Goal: Information Seeking & Learning: Learn about a topic

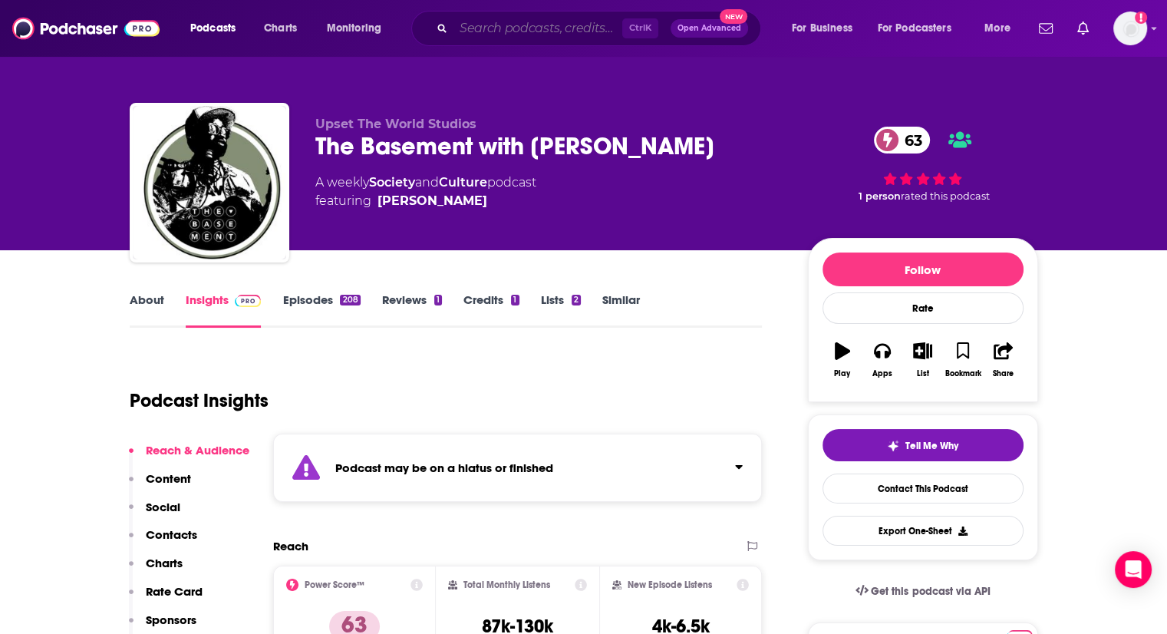
click at [542, 35] on input "Search podcasts, credits, & more..." at bounding box center [538, 28] width 169 height 25
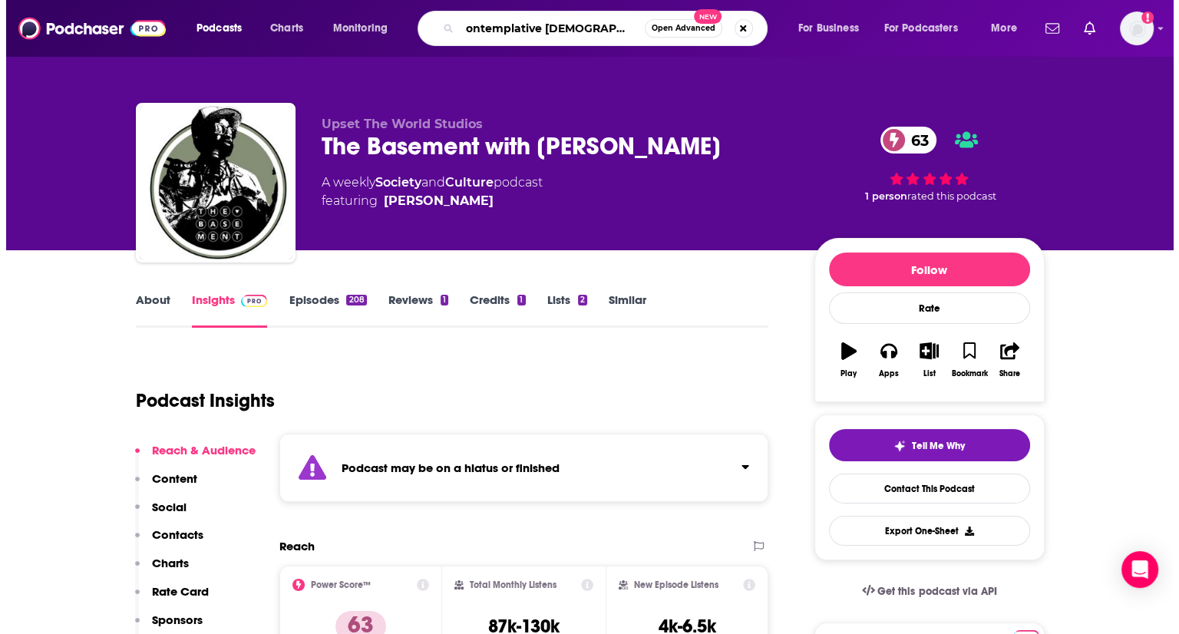
scroll to position [0, 11]
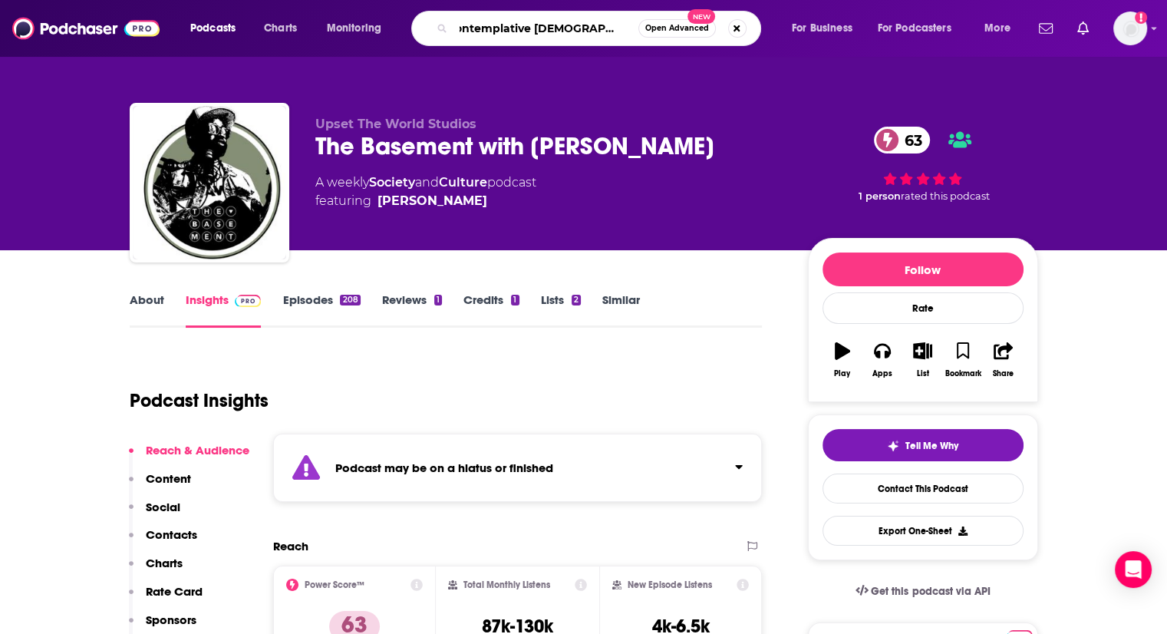
type input "contemplative [DEMOGRAPHIC_DATA] podcast"
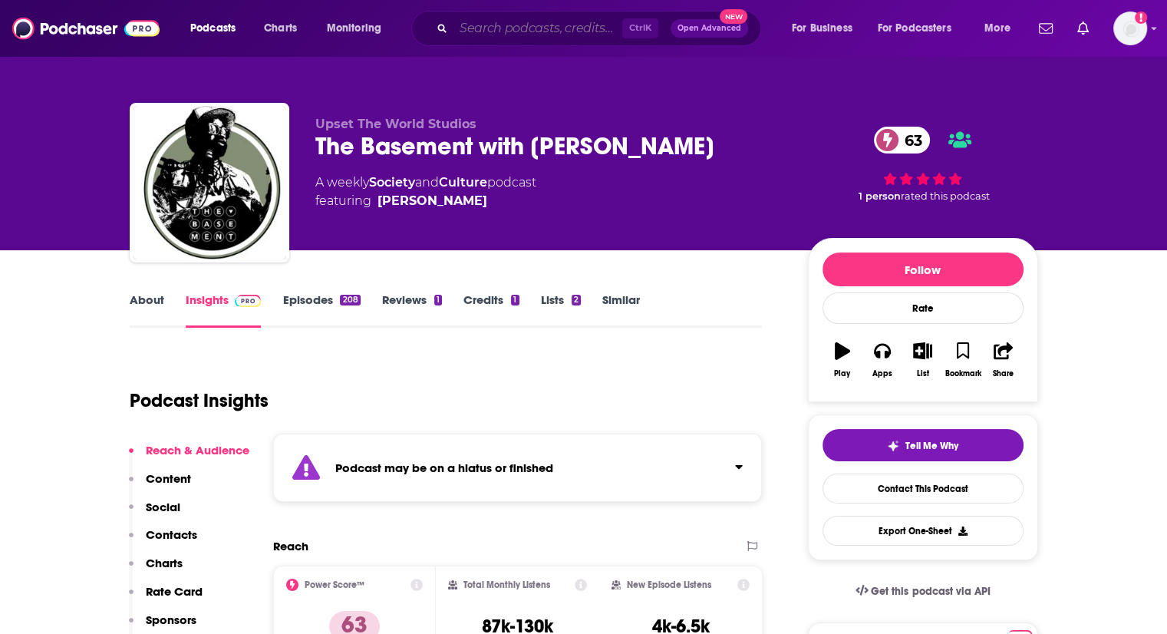
click at [509, 35] on input "Search podcasts, credits, & more..." at bounding box center [538, 28] width 169 height 25
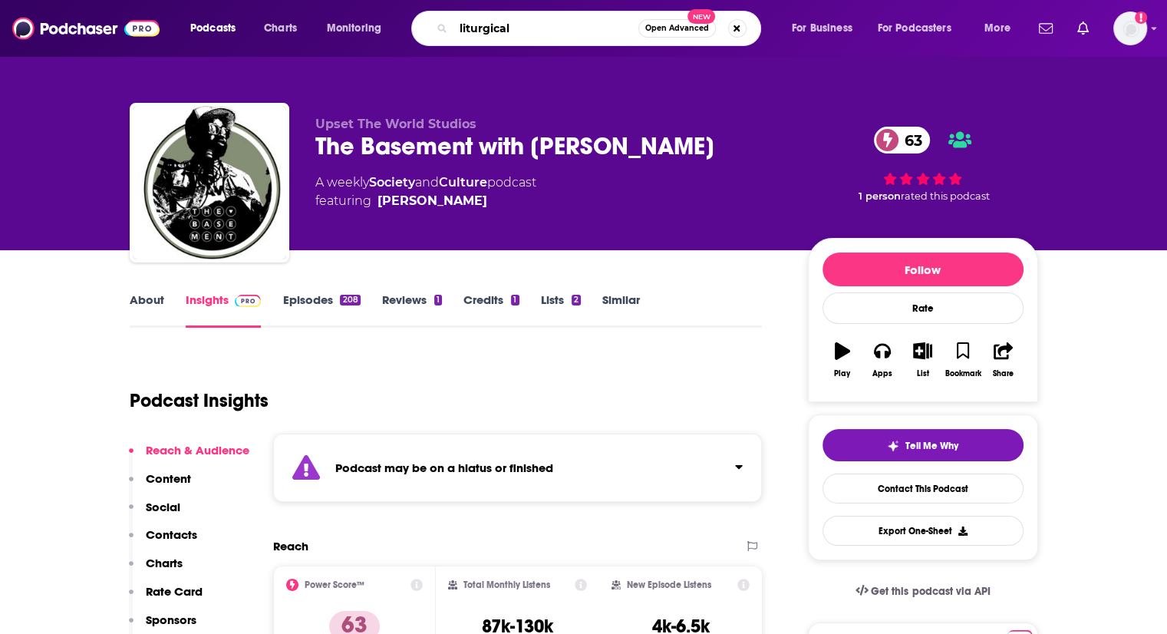
type input "liturgical"
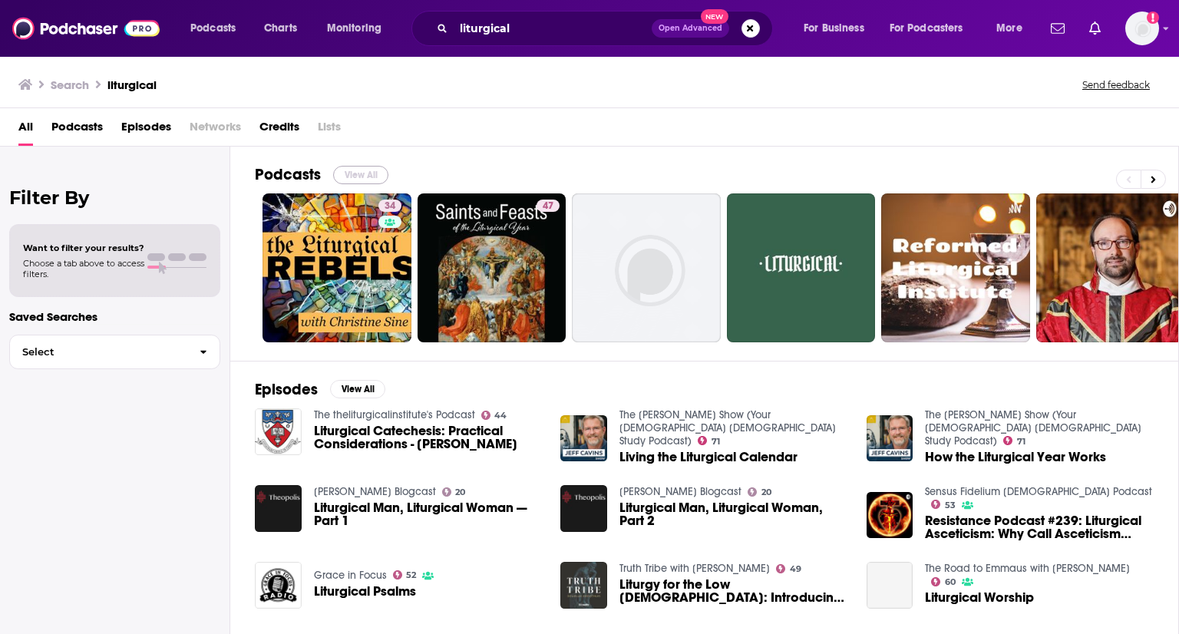
click at [358, 174] on button "View All" at bounding box center [360, 175] width 55 height 18
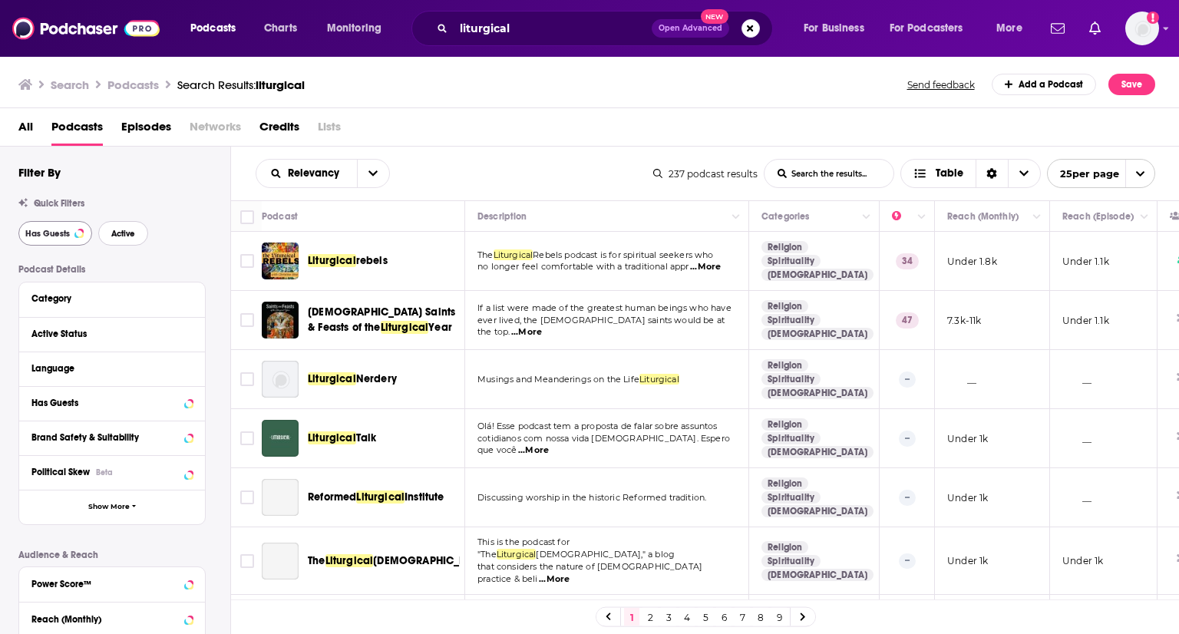
drag, startPoint x: 124, startPoint y: 233, endPoint x: 59, endPoint y: 238, distance: 64.7
click at [124, 230] on span "Active" at bounding box center [123, 234] width 24 height 8
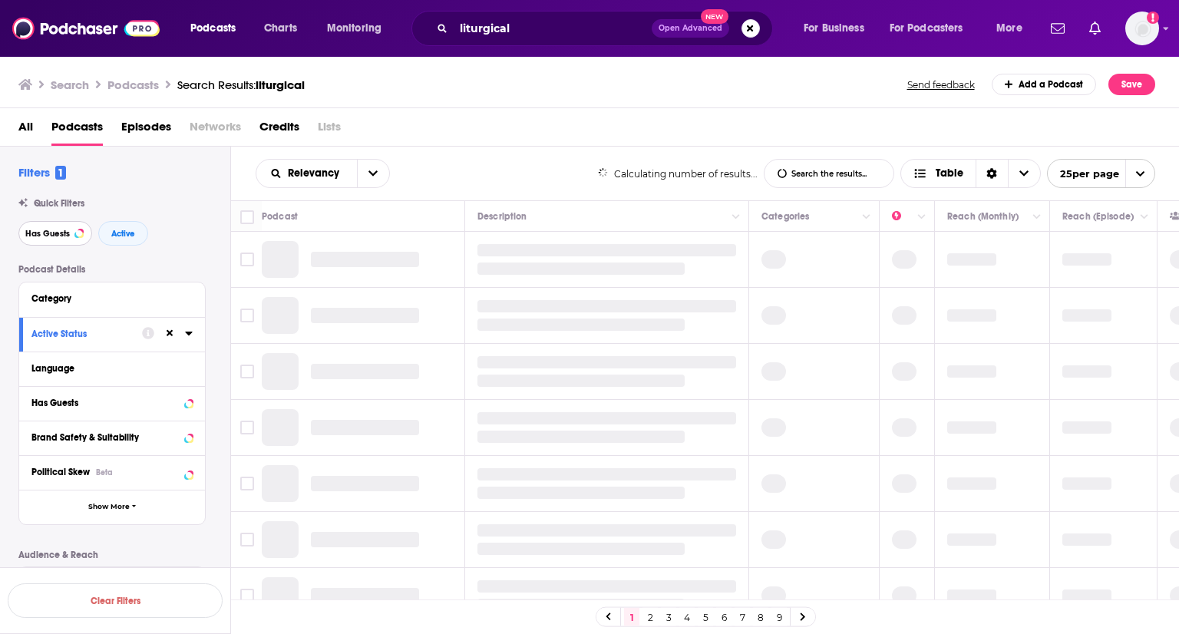
click at [58, 236] on span "Has Guests" at bounding box center [47, 234] width 45 height 8
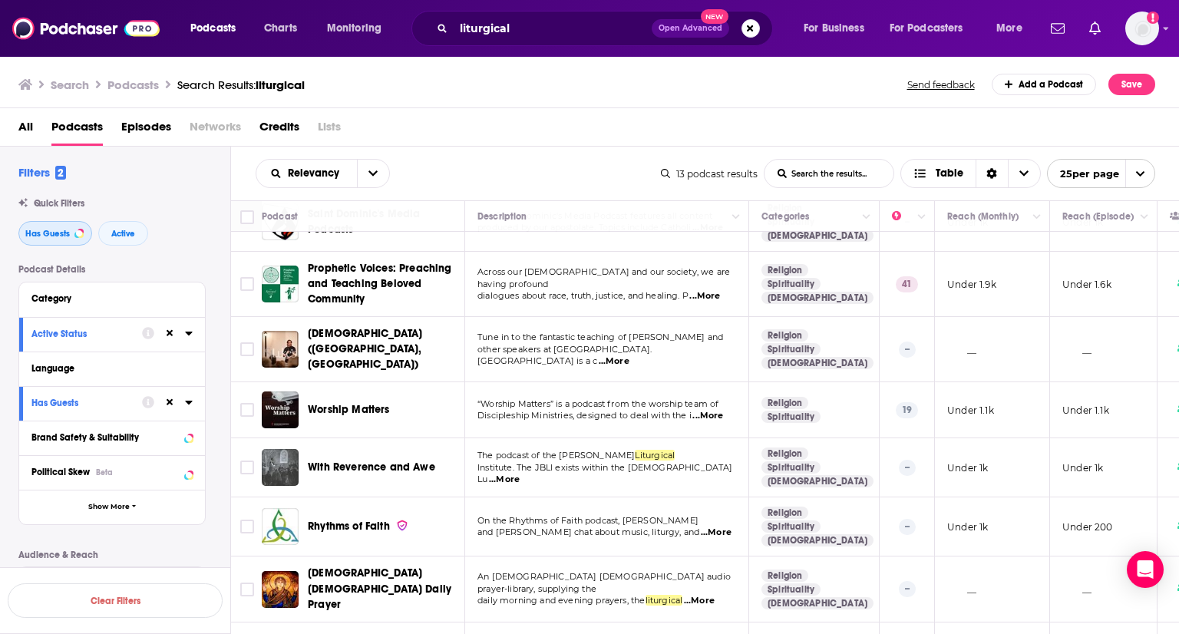
scroll to position [375, 0]
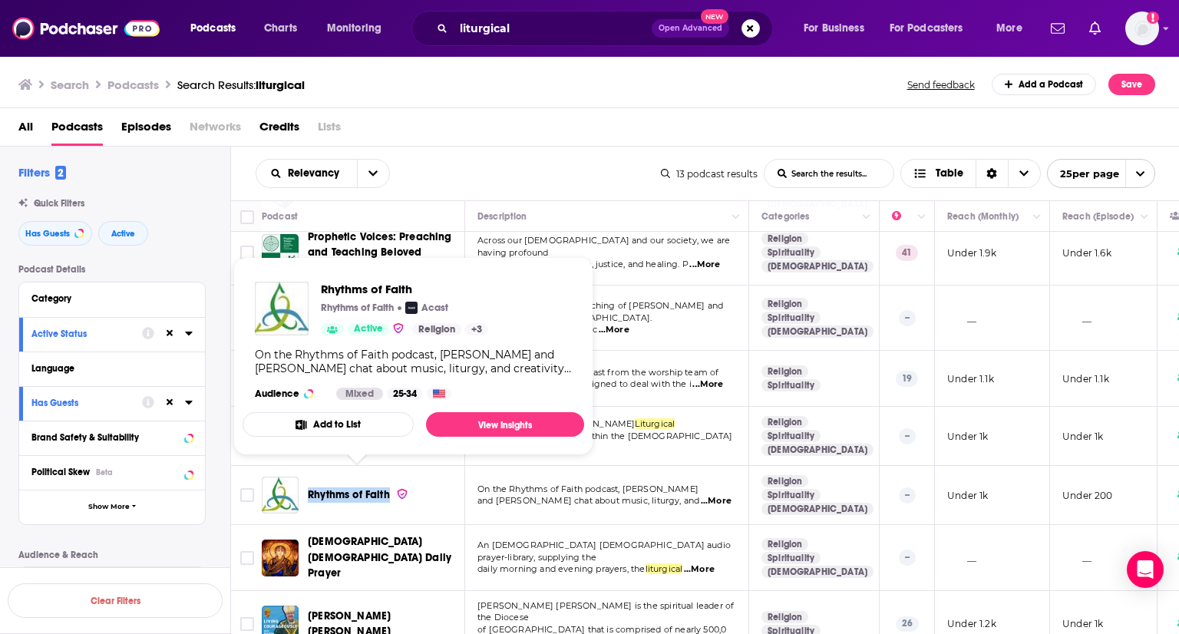
drag, startPoint x: 305, startPoint y: 478, endPoint x: 389, endPoint y: 482, distance: 83.8
click at [389, 482] on div "Rhythms of Faith" at bounding box center [365, 495] width 206 height 37
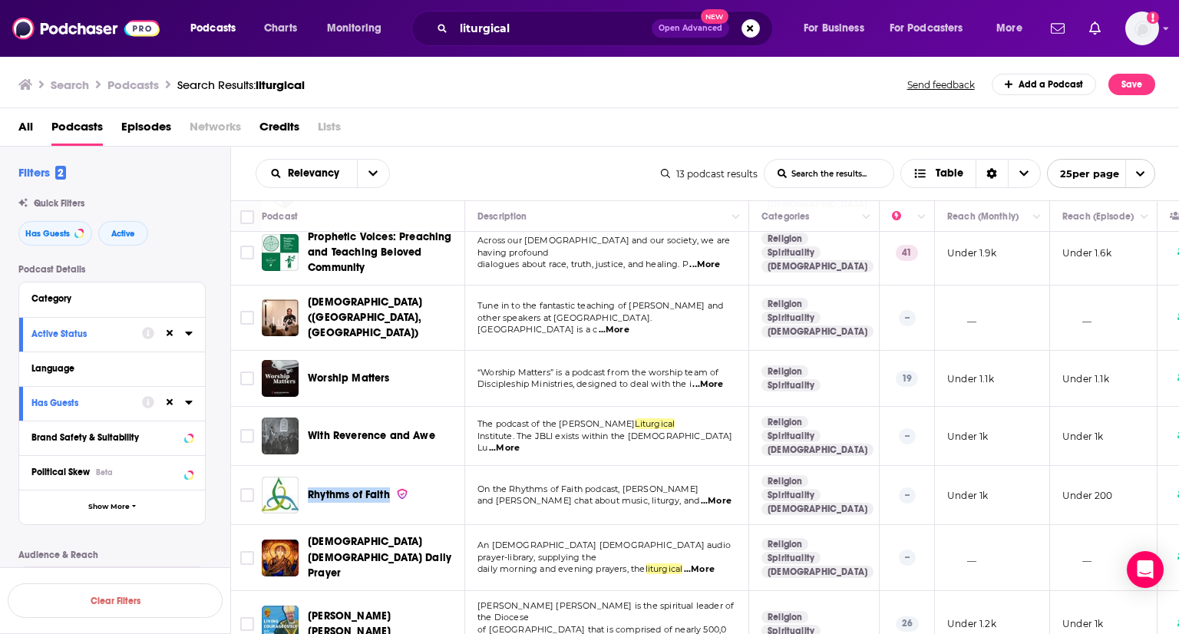
copy span "Rhythms of Faith"
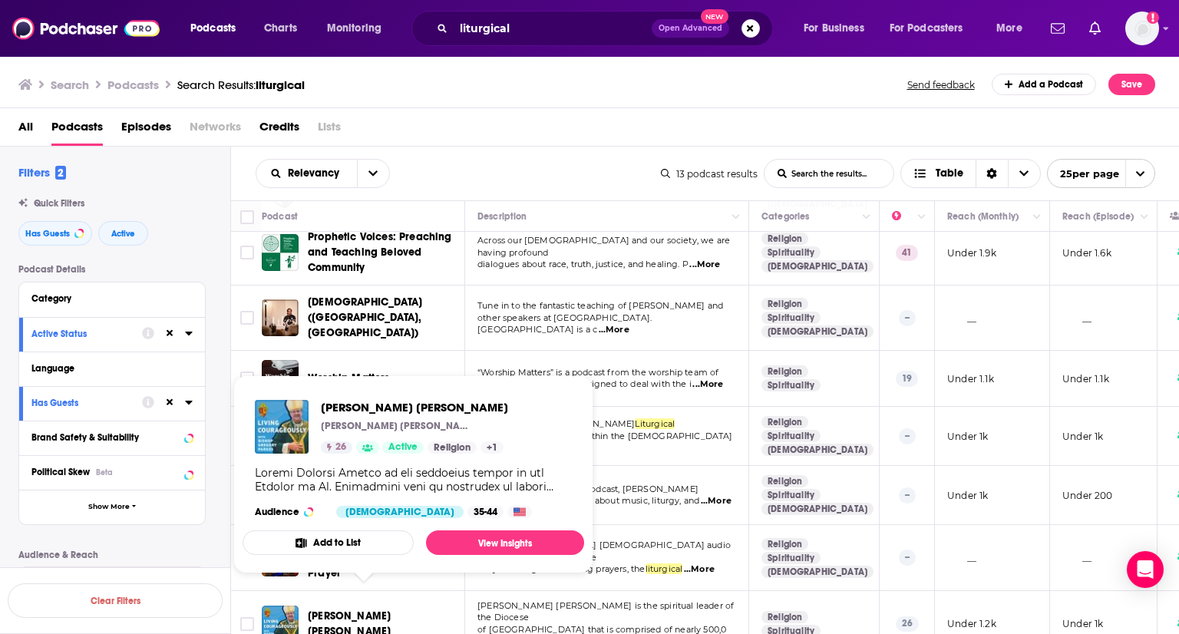
scroll to position [144, 0]
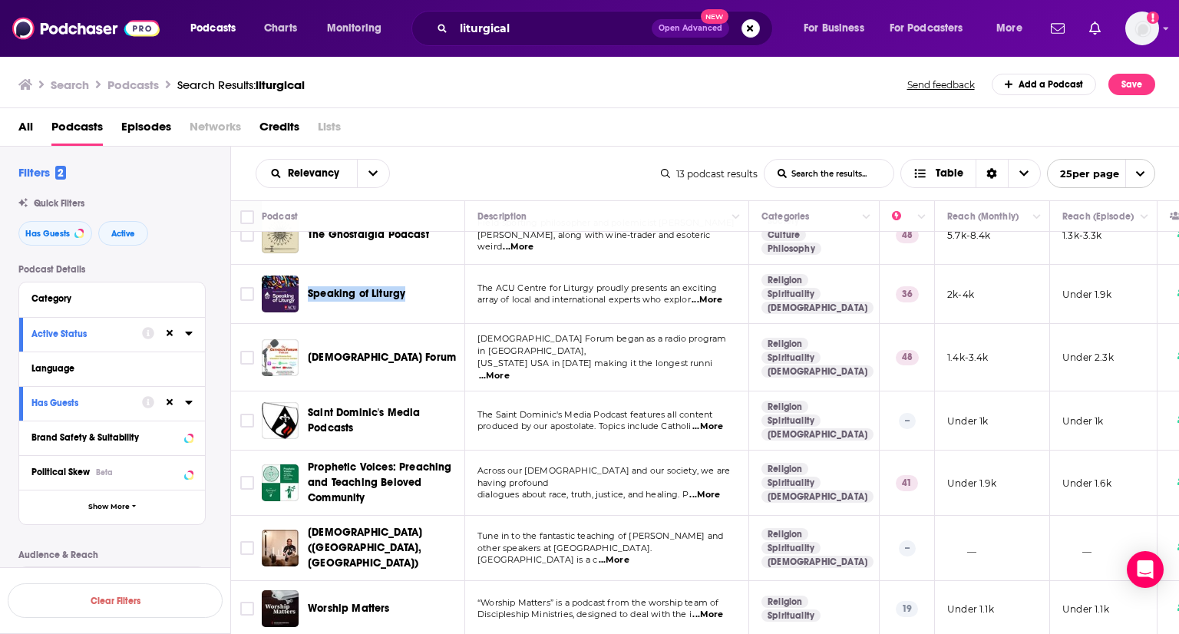
drag, startPoint x: 410, startPoint y: 290, endPoint x: 305, endPoint y: 289, distance: 104.4
click at [305, 289] on div "Speaking of Liturgy" at bounding box center [365, 294] width 206 height 37
copy span "Speaking of Liturgy"
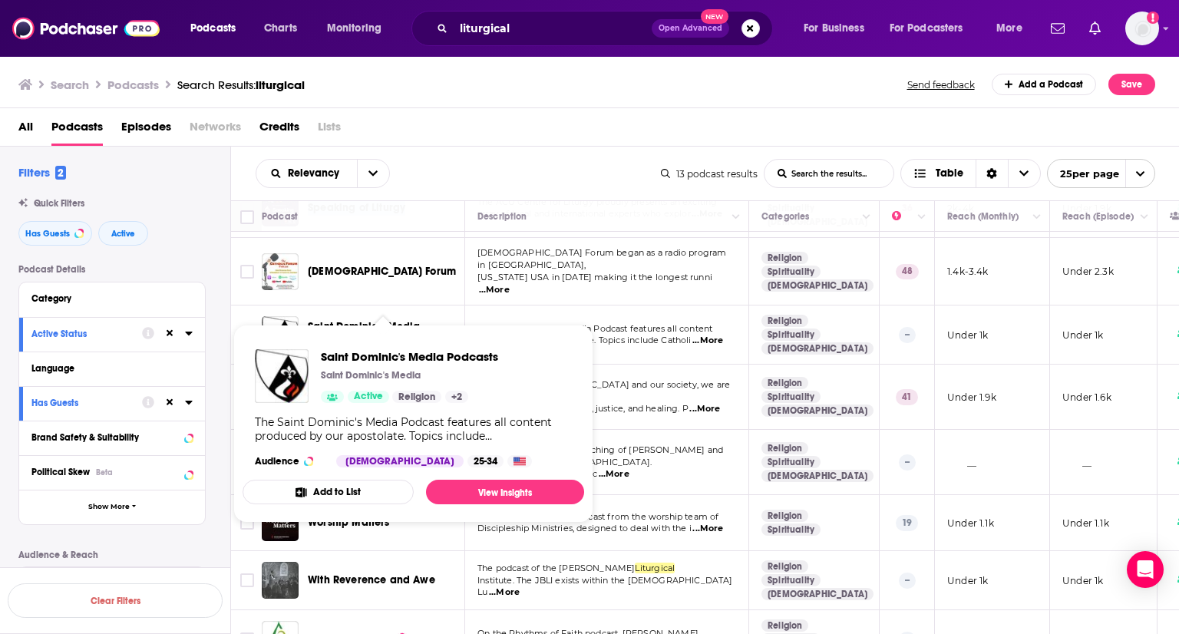
scroll to position [375, 0]
